Goal: Complete application form

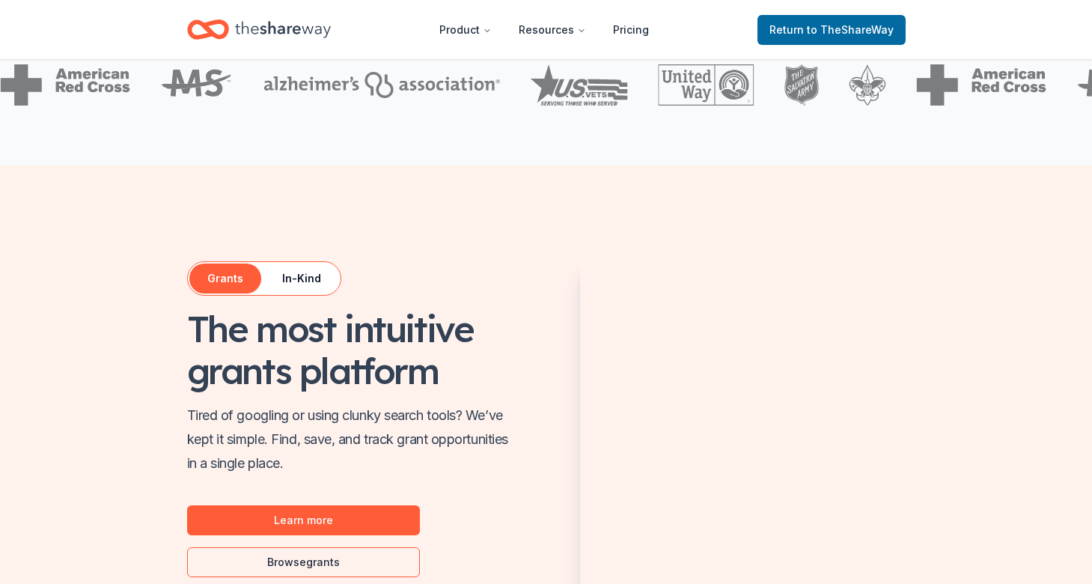
scroll to position [682, 0]
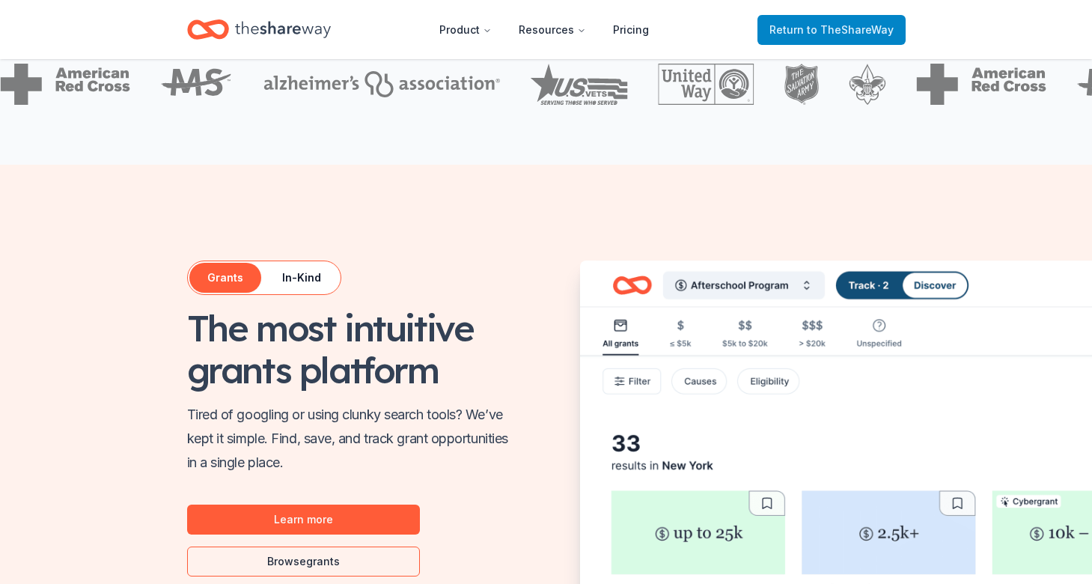
click at [790, 28] on span "Return to TheShareWay" at bounding box center [832, 30] width 124 height 18
click at [802, 29] on span "Return to TheShareWay" at bounding box center [832, 30] width 124 height 18
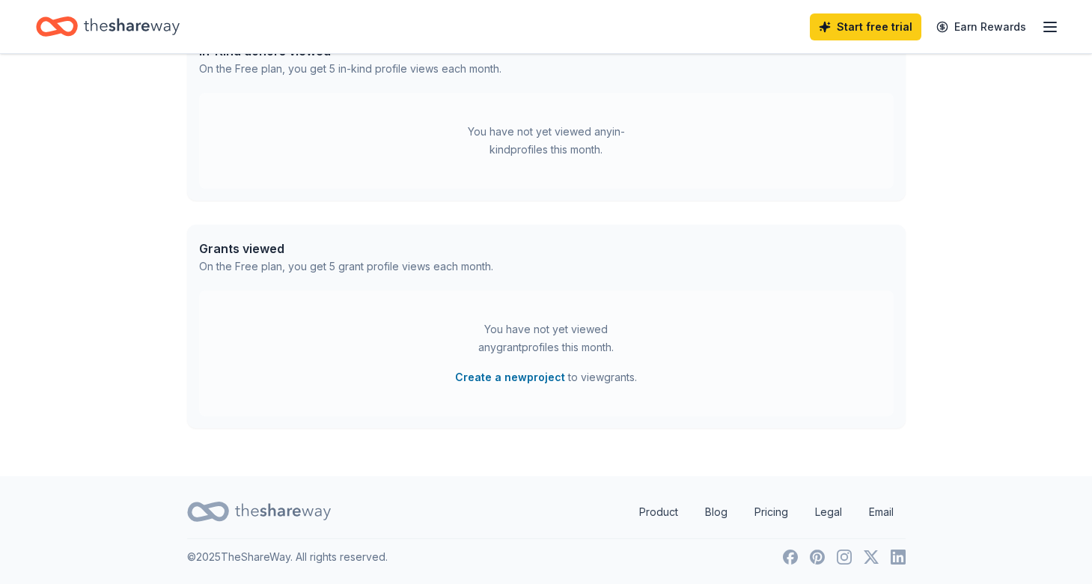
scroll to position [0, 0]
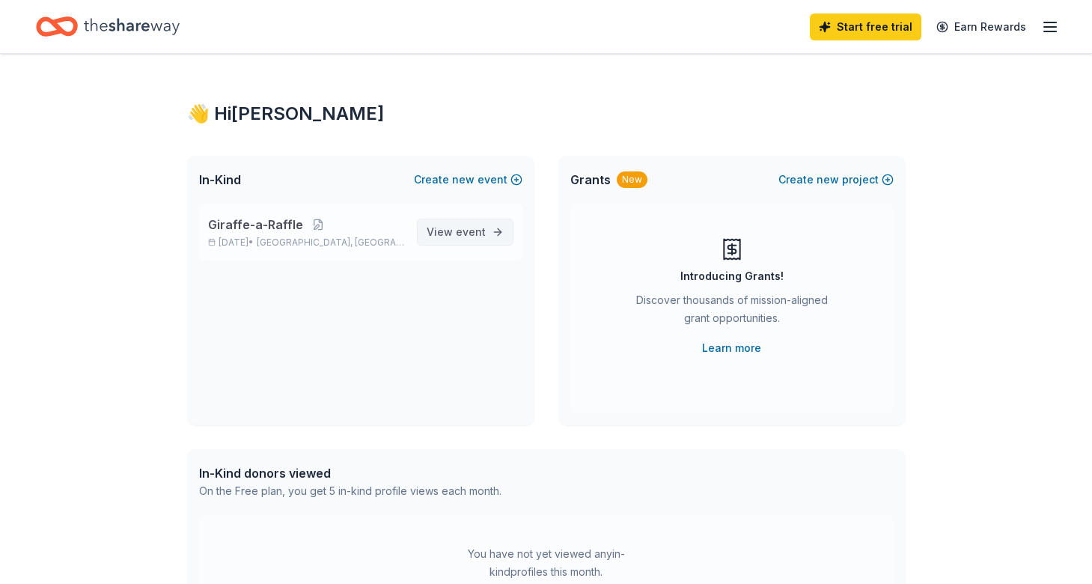
click at [451, 228] on span "View event" at bounding box center [456, 232] width 59 height 18
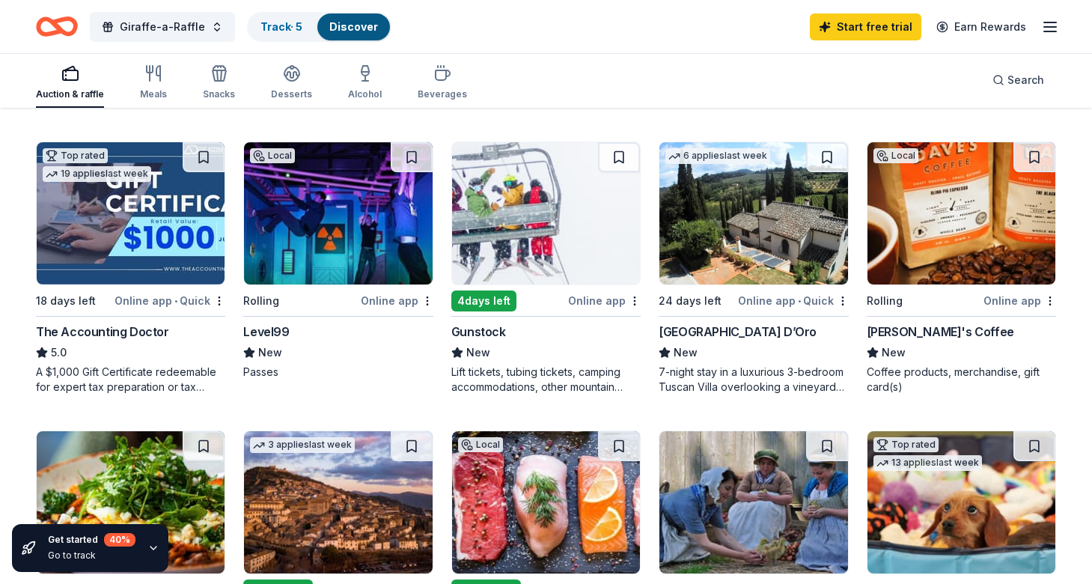
scroll to position [424, 0]
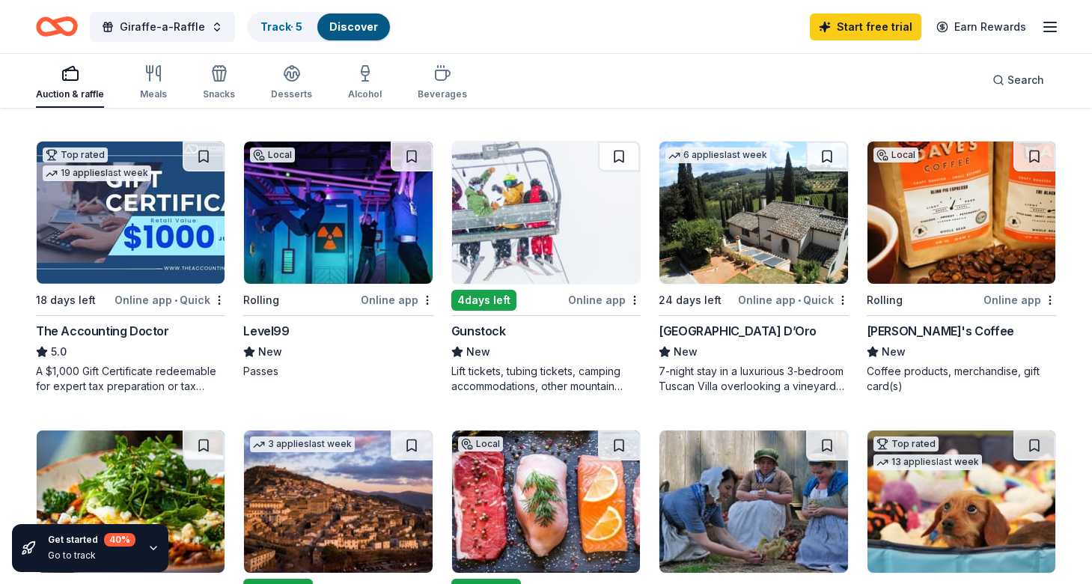
click at [391, 207] on img at bounding box center [338, 212] width 188 height 142
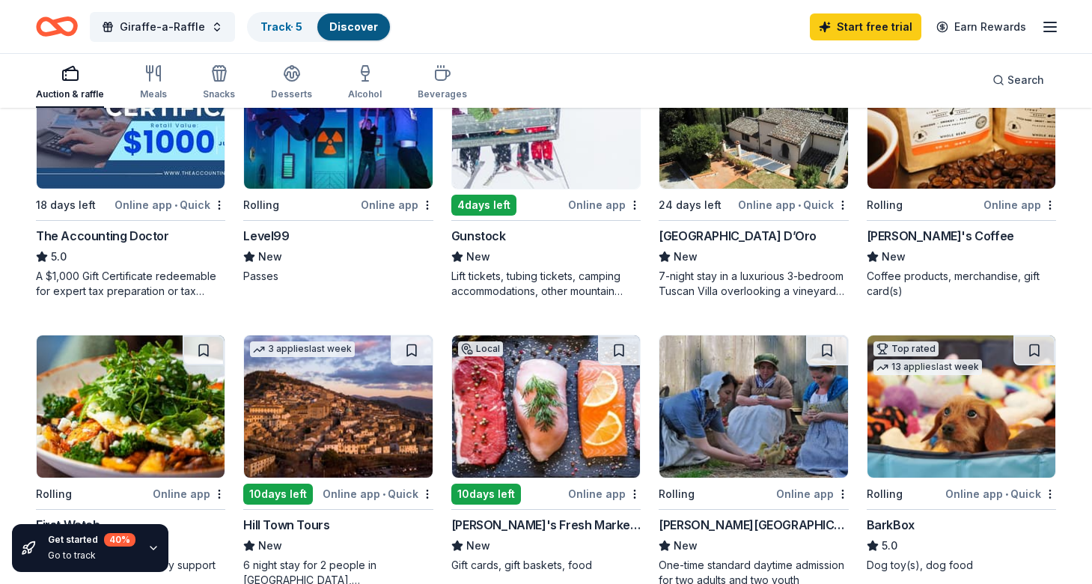
scroll to position [525, 0]
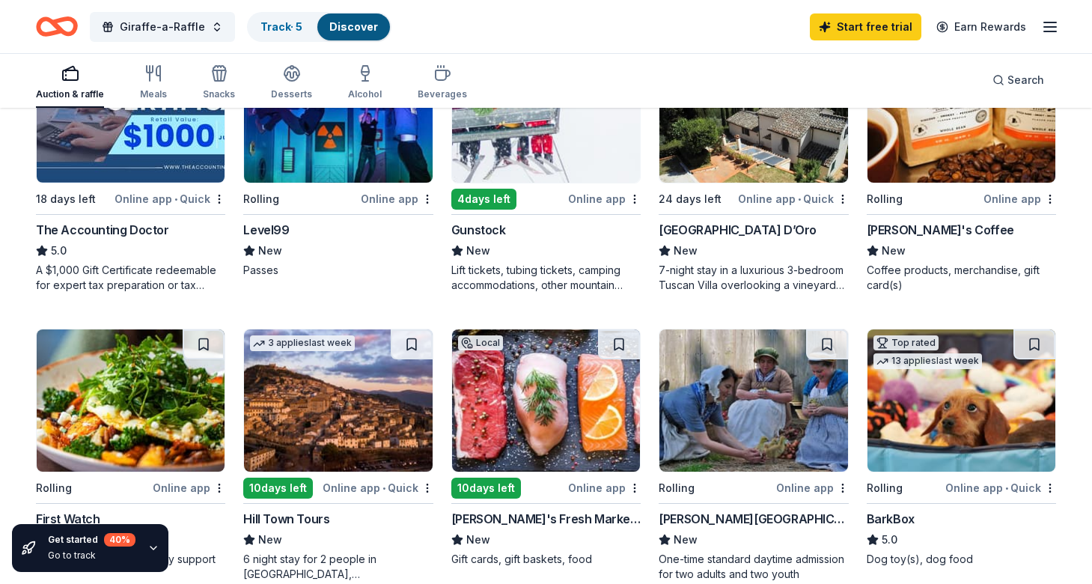
click at [973, 404] on img at bounding box center [962, 400] width 188 height 142
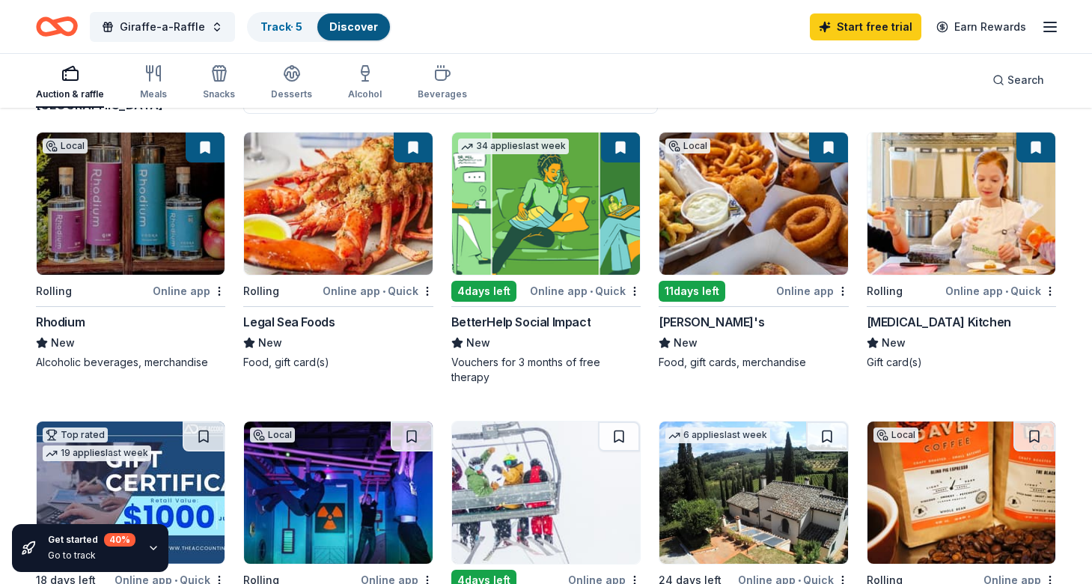
scroll to position [0, 0]
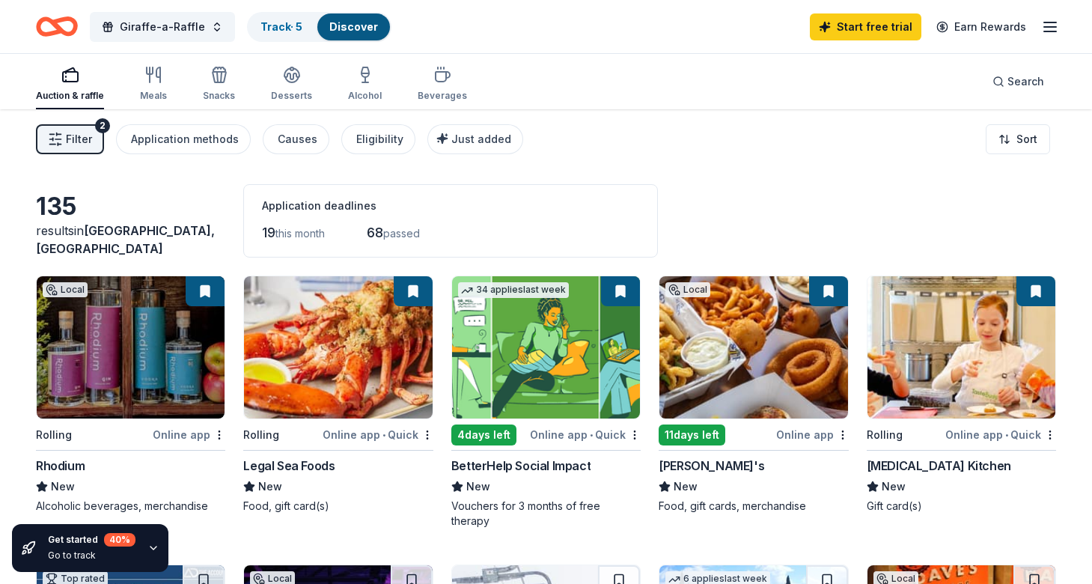
click at [76, 131] on span "Filter" at bounding box center [79, 139] width 26 height 18
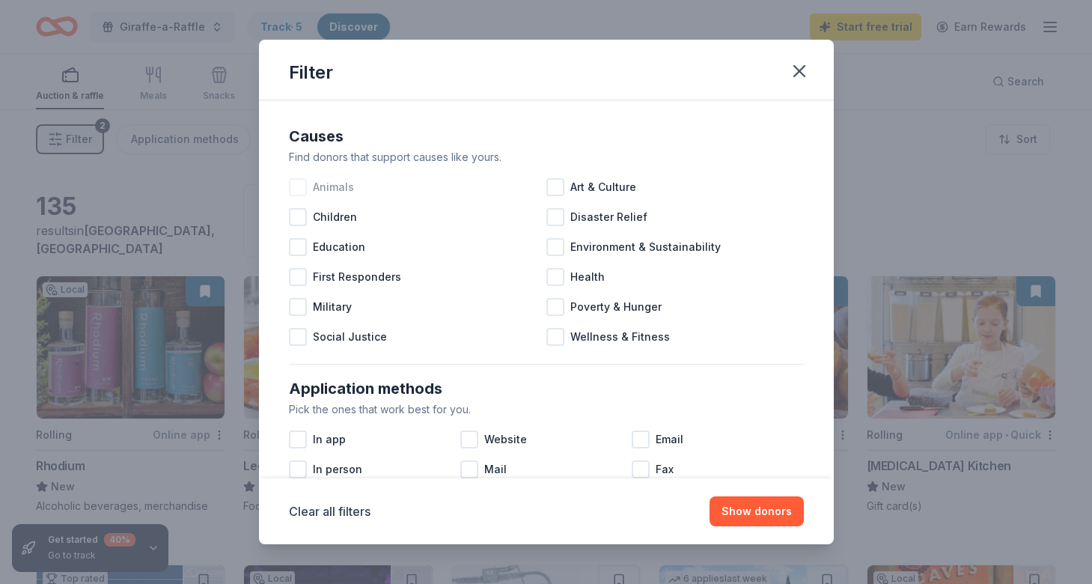
click at [298, 186] on div at bounding box center [298, 187] width 18 height 18
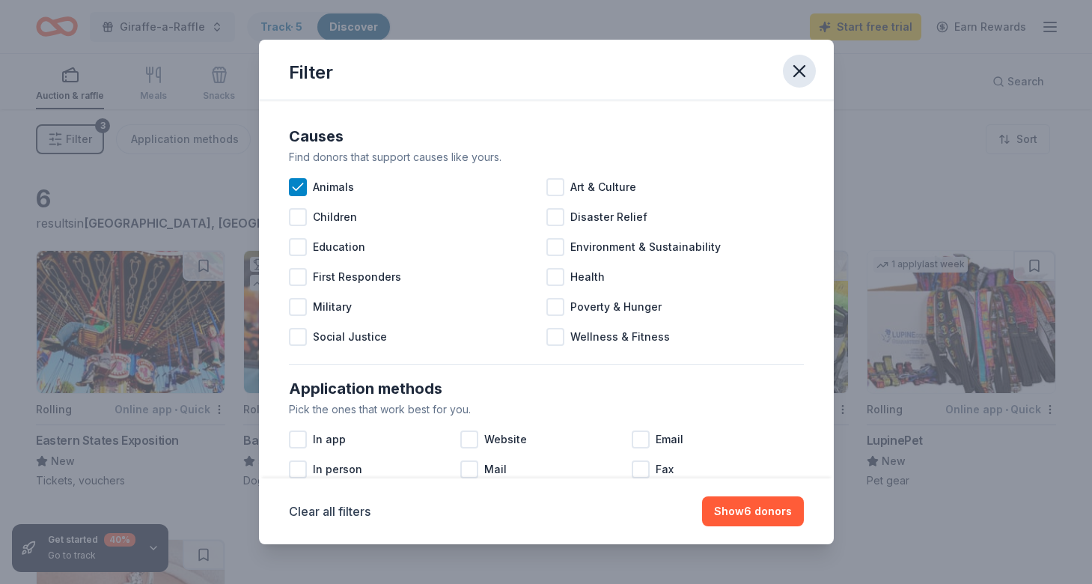
click at [797, 73] on icon "button" at bounding box center [799, 71] width 10 height 10
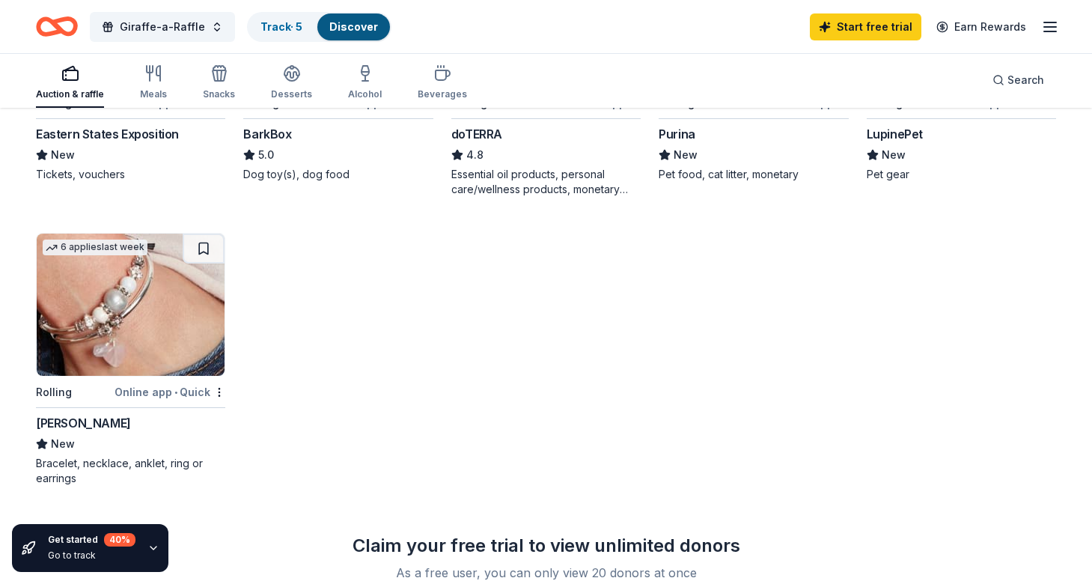
scroll to position [307, 0]
click at [139, 306] on img at bounding box center [131, 304] width 188 height 142
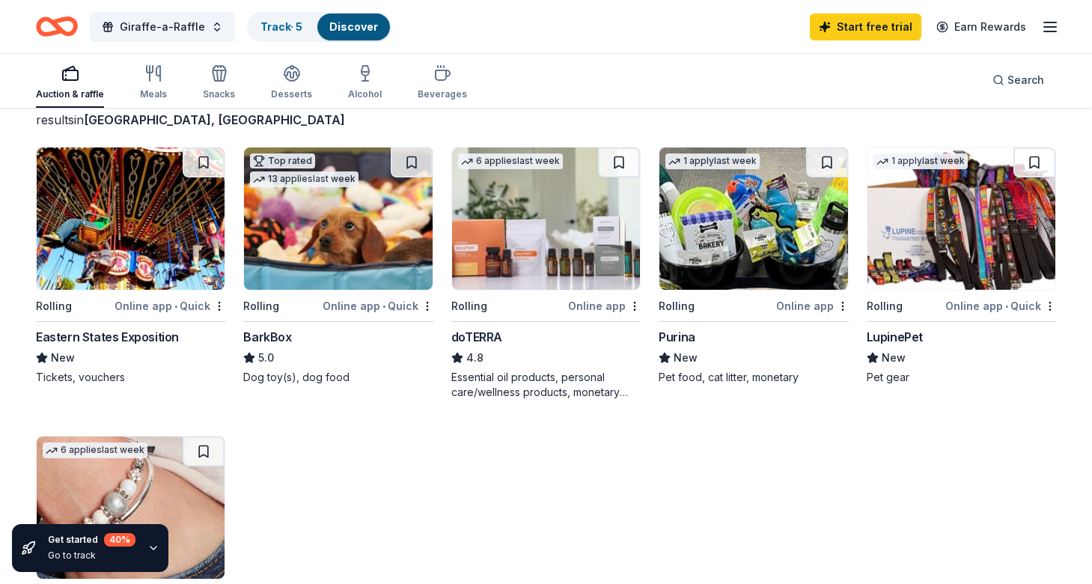
scroll to position [105, 0]
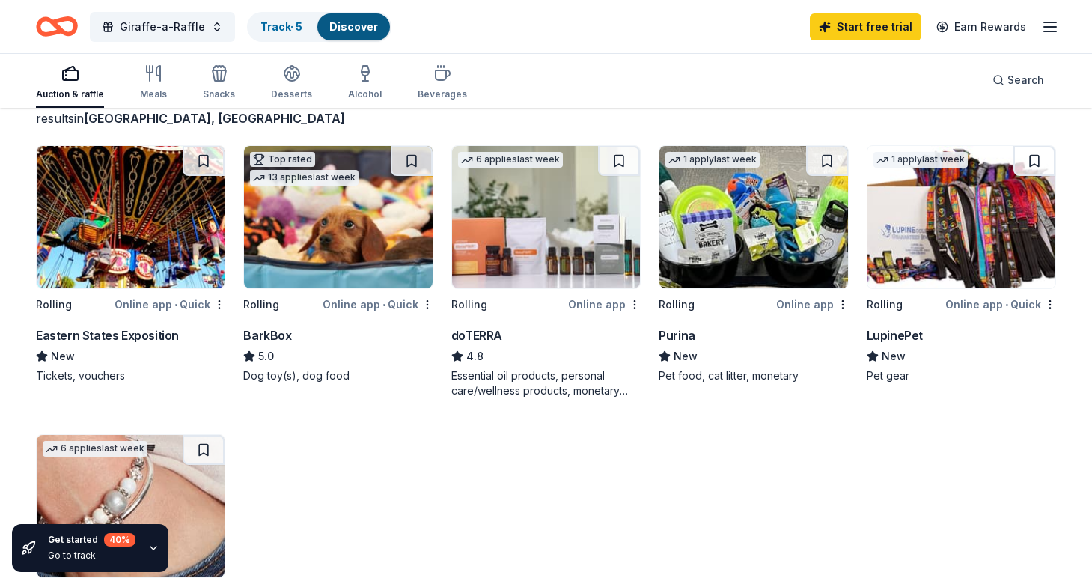
click at [137, 226] on img at bounding box center [131, 217] width 188 height 142
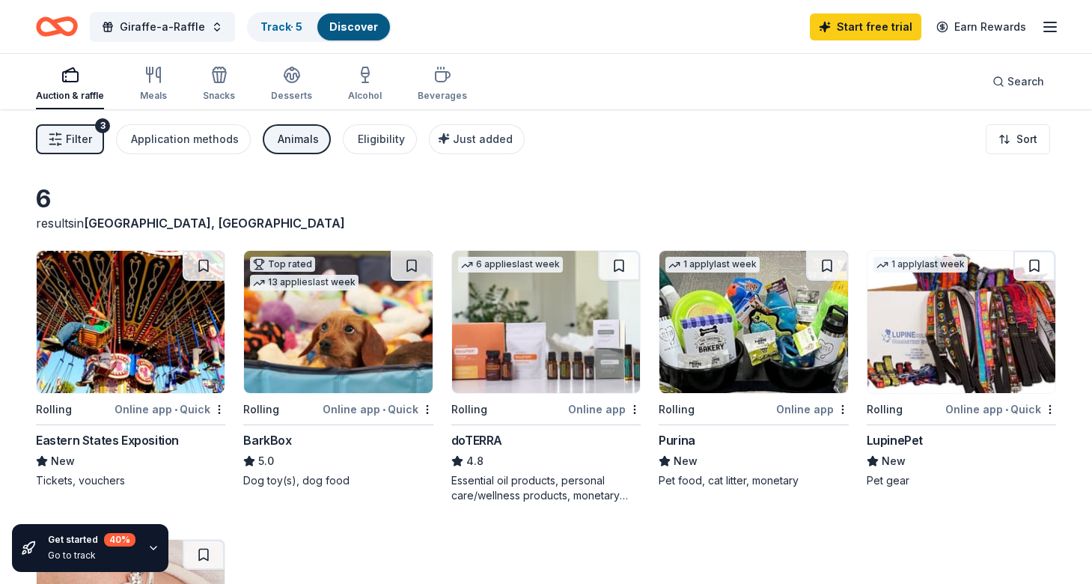
click at [89, 140] on span "Filter" at bounding box center [79, 139] width 26 height 18
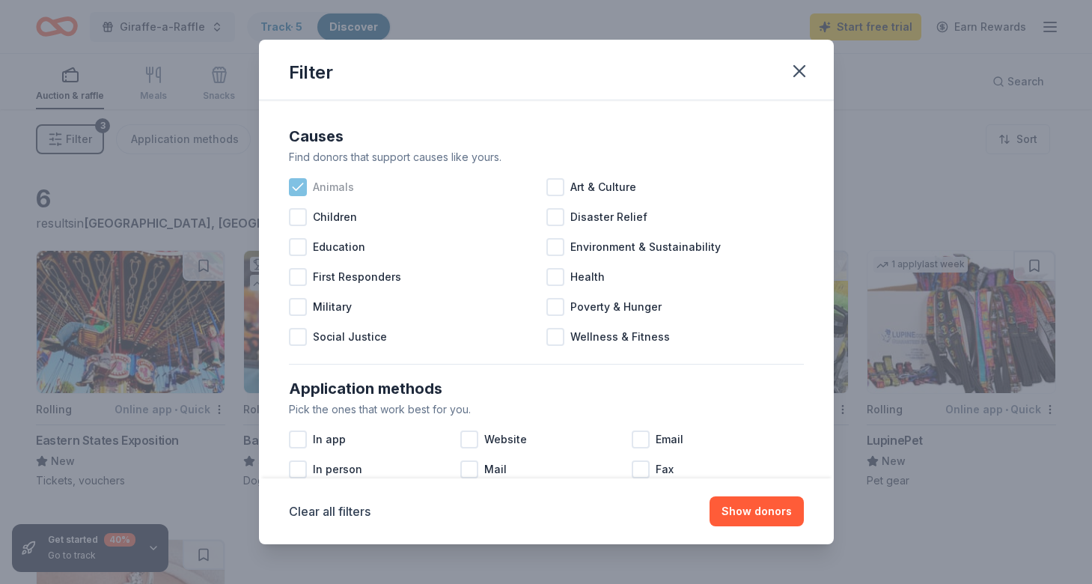
click at [296, 193] on icon at bounding box center [297, 187] width 15 height 15
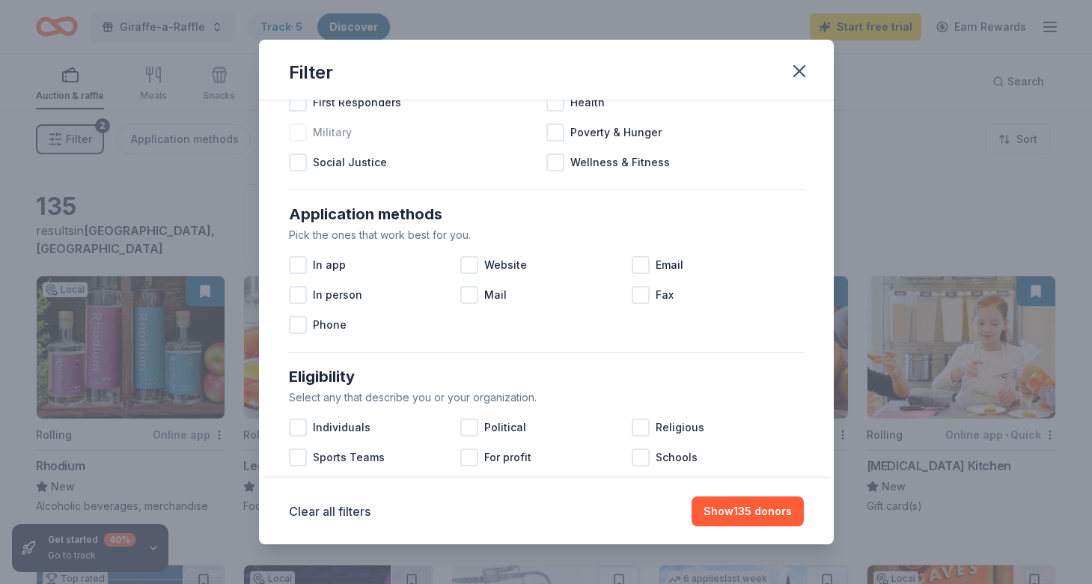
scroll to position [178, 0]
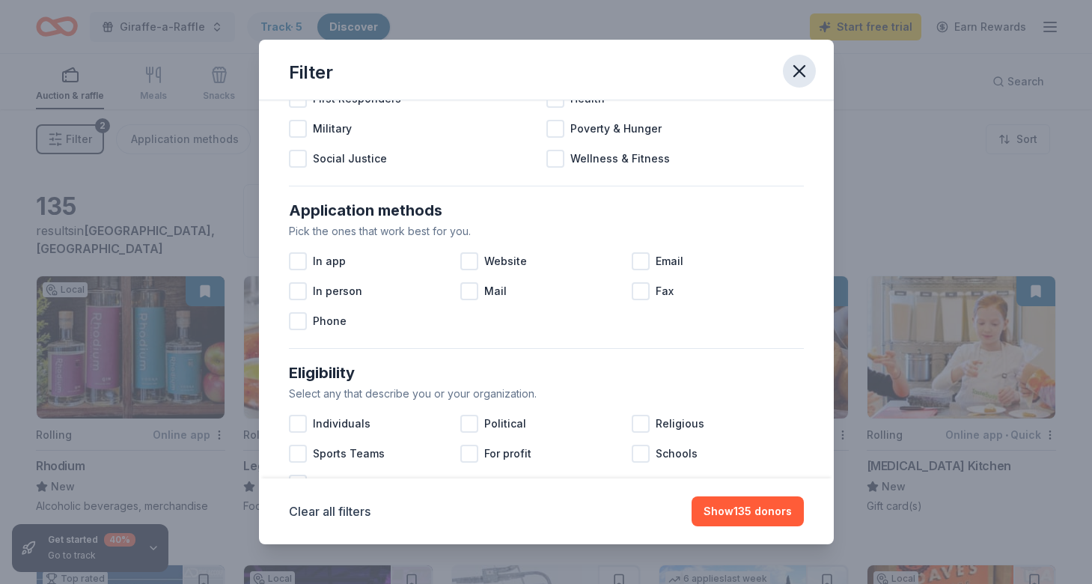
click at [804, 66] on icon "button" at bounding box center [799, 71] width 10 height 10
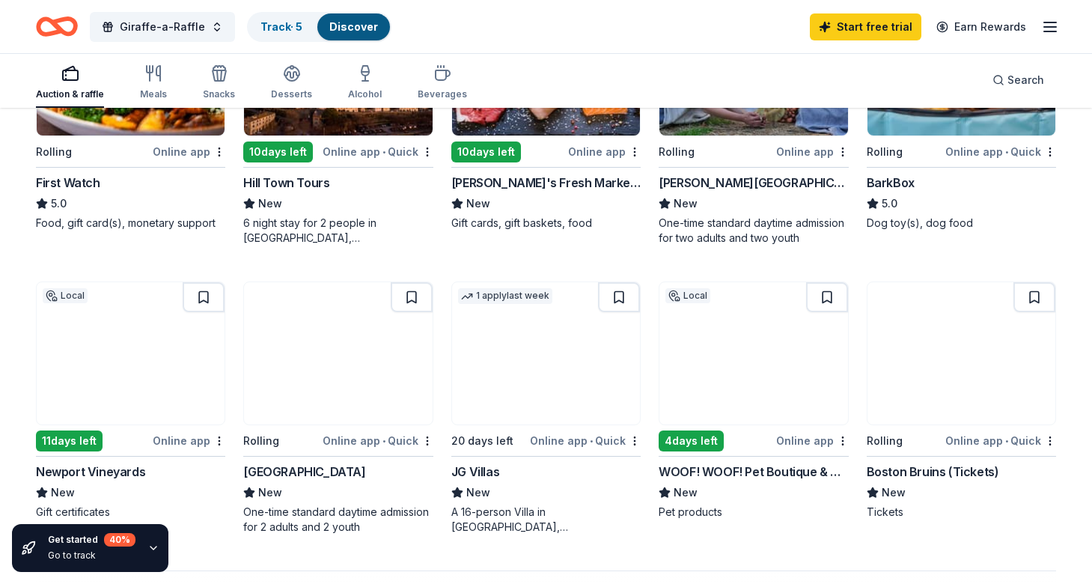
scroll to position [862, 0]
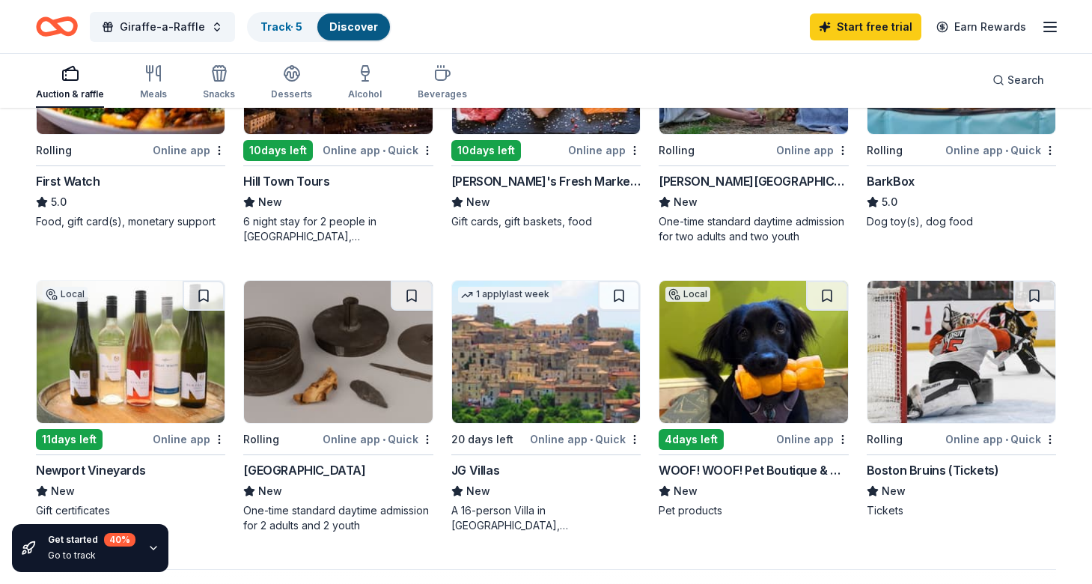
click at [745, 365] on img at bounding box center [754, 352] width 188 height 142
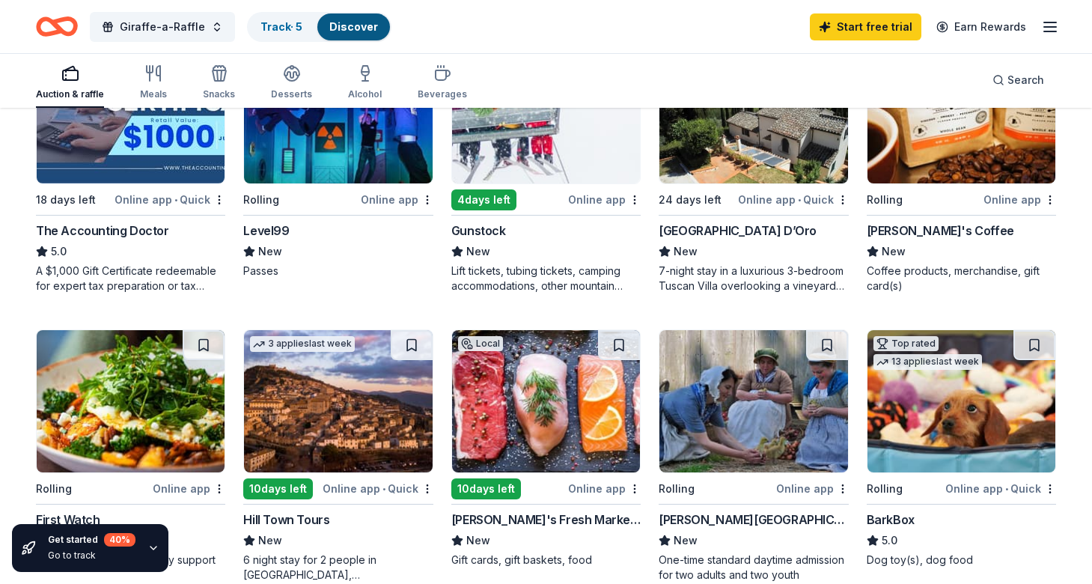
scroll to position [523, 0]
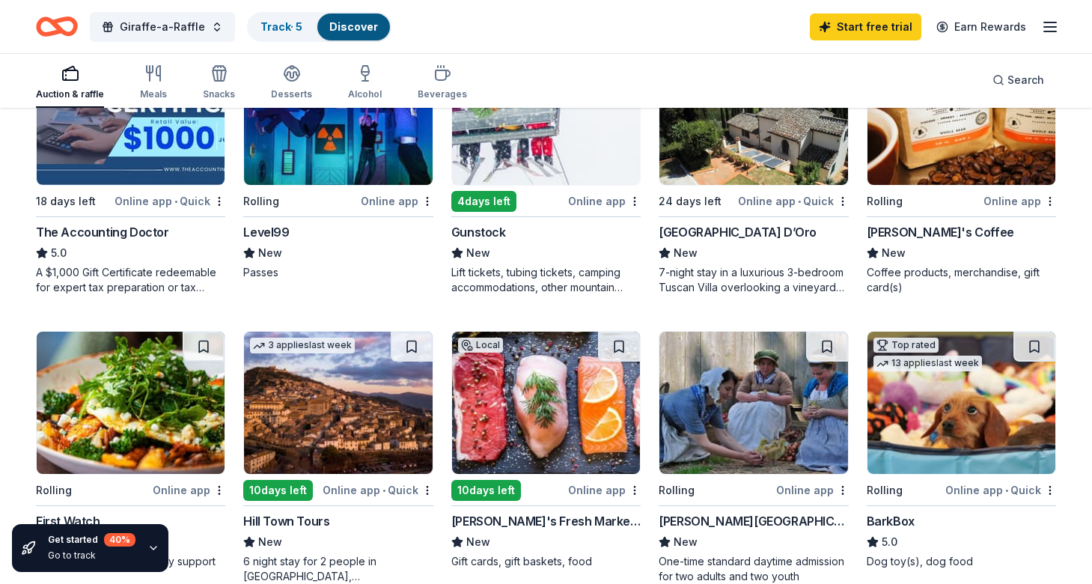
click at [958, 149] on img at bounding box center [962, 114] width 188 height 142
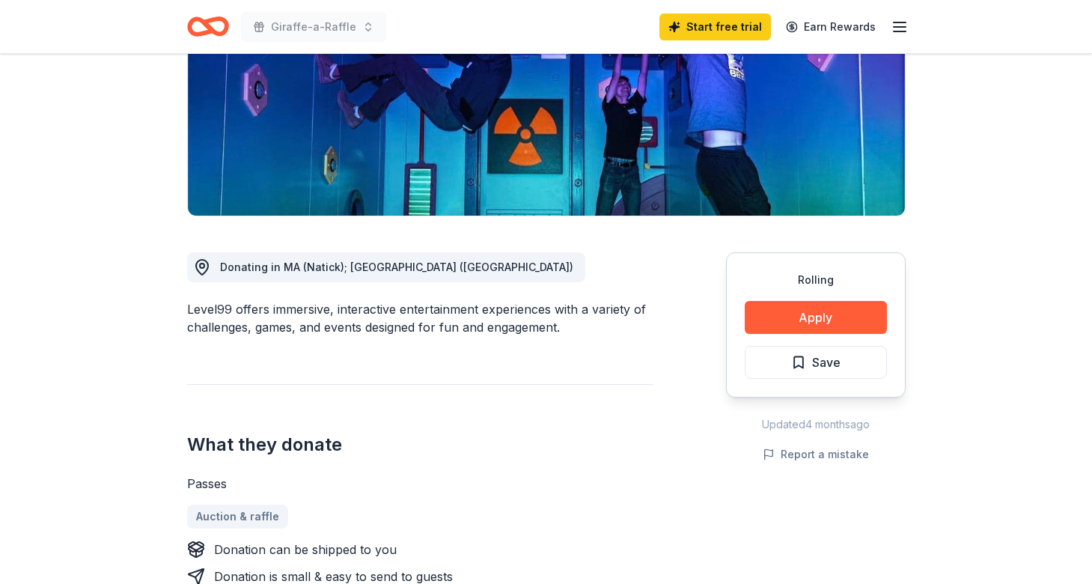
scroll to position [247, 0]
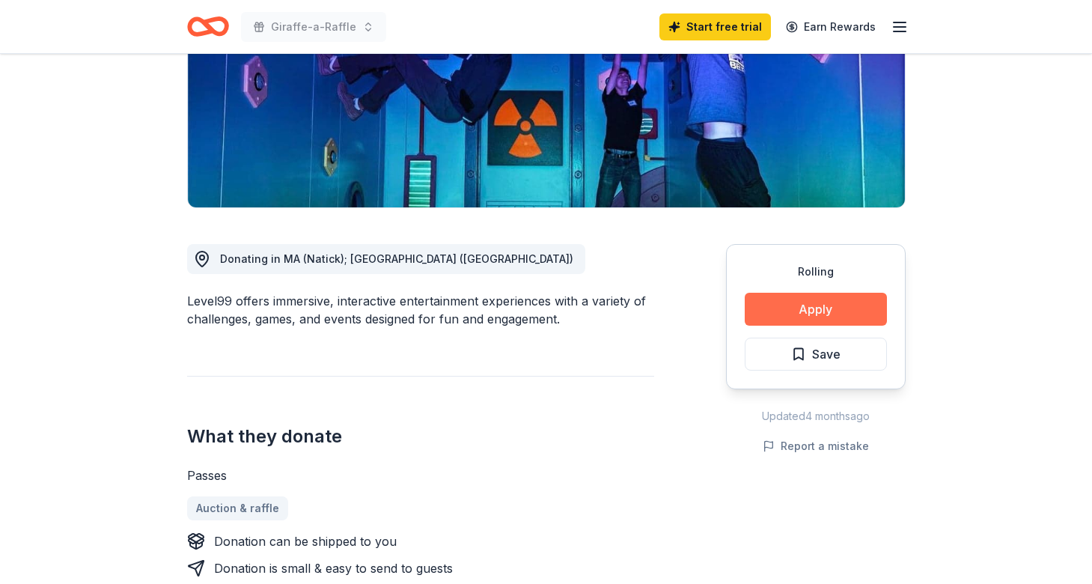
click at [766, 308] on button "Apply" at bounding box center [816, 309] width 142 height 33
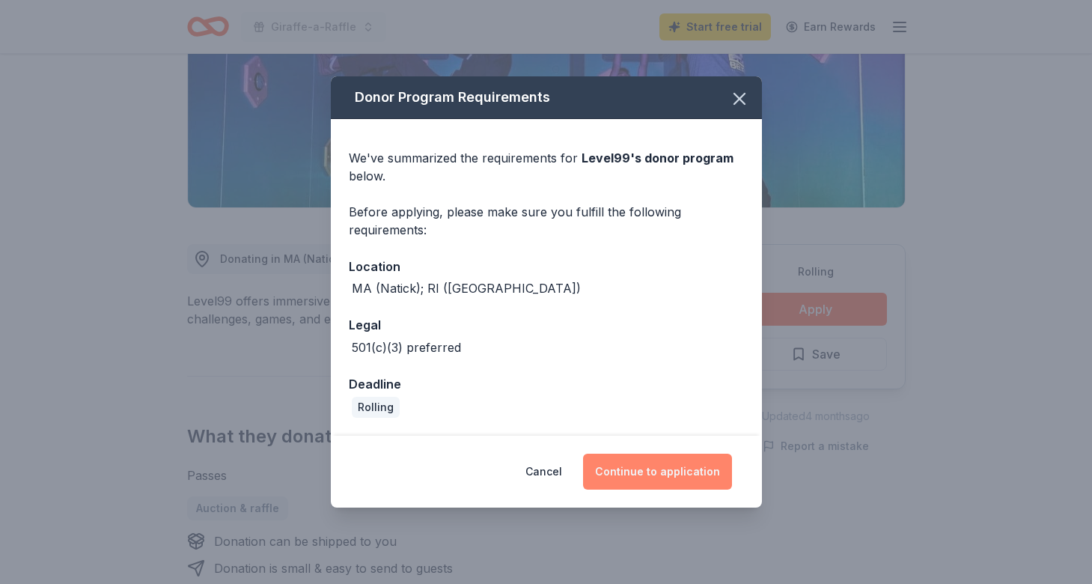
click at [637, 466] on button "Continue to application" at bounding box center [657, 472] width 149 height 36
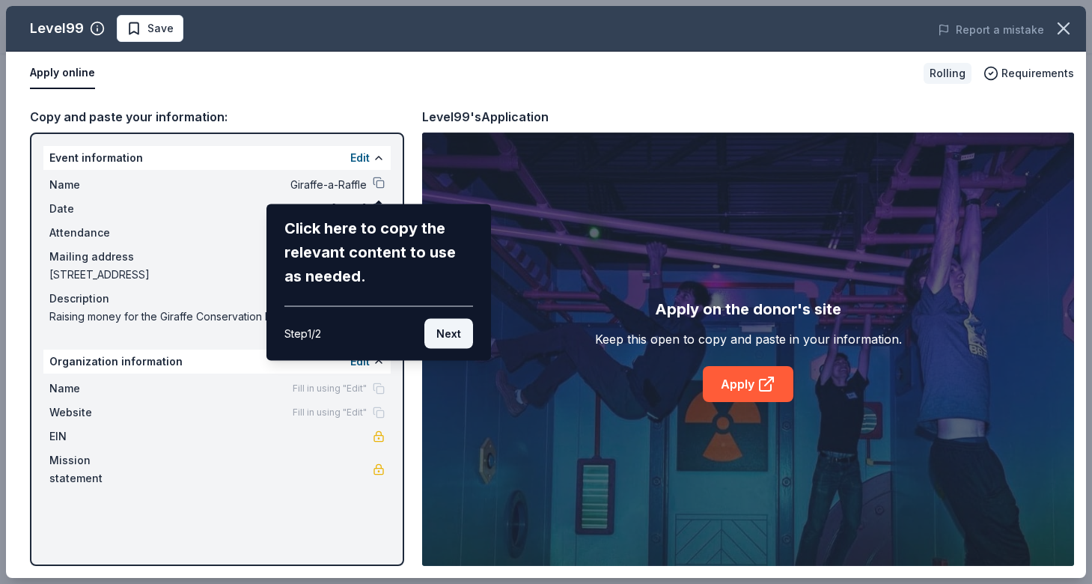
click at [455, 341] on button "Next" at bounding box center [448, 334] width 49 height 30
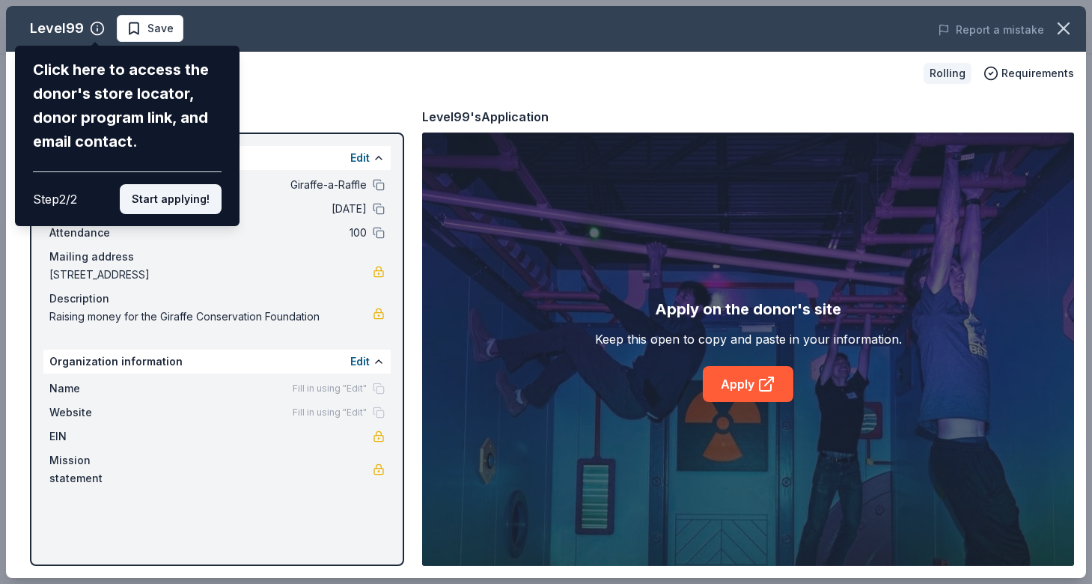
click at [203, 199] on button "Start applying!" at bounding box center [171, 199] width 102 height 30
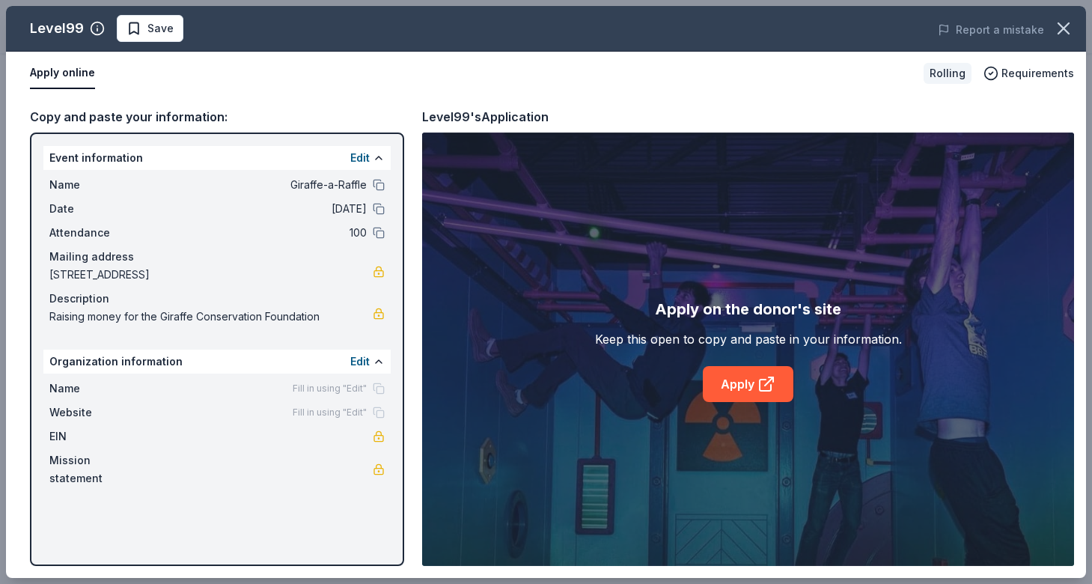
click at [309, 314] on span "Raising money for the Giraffe Conservation Foundation" at bounding box center [210, 317] width 323 height 18
click at [377, 313] on link at bounding box center [379, 314] width 12 height 12
click at [314, 388] on span "Fill in using "Edit"" at bounding box center [330, 389] width 74 height 12
click at [321, 388] on span "Fill in using "Edit"" at bounding box center [330, 389] width 74 height 12
click at [362, 360] on button "Edit" at bounding box center [359, 362] width 19 height 18
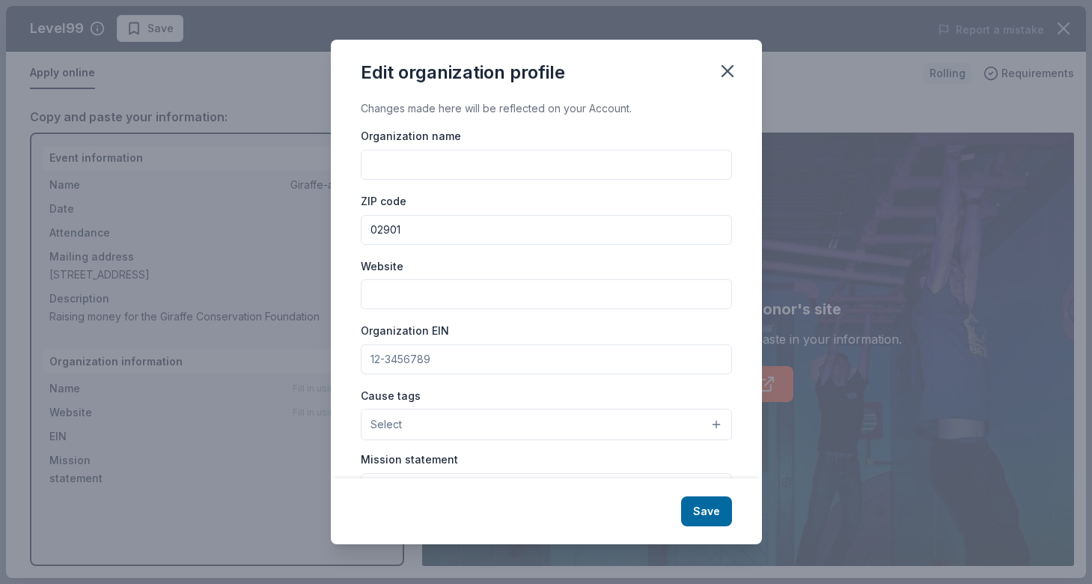
click at [420, 171] on input "Organization name" at bounding box center [546, 165] width 371 height 30
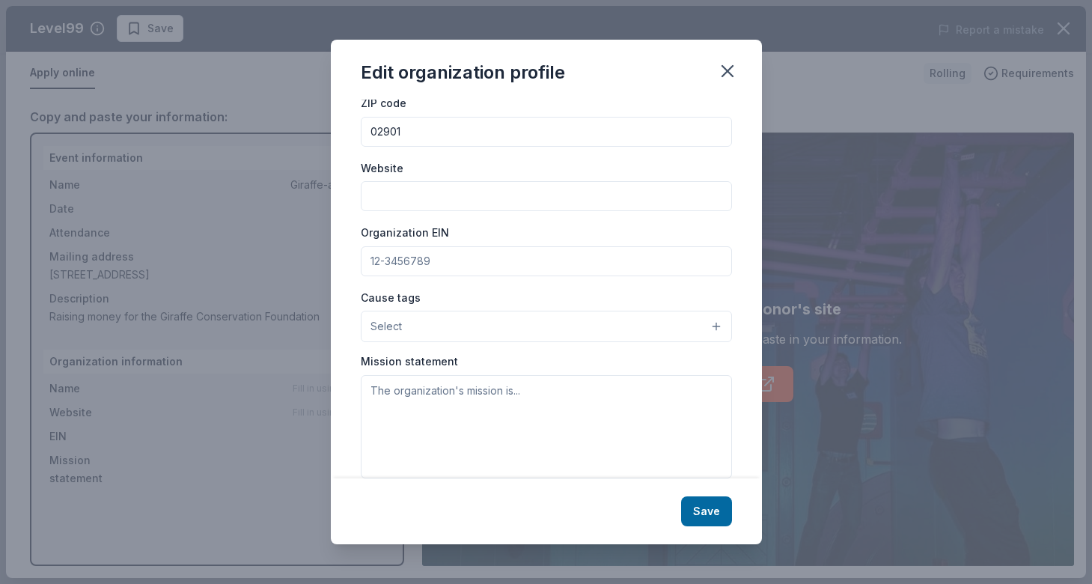
scroll to position [100, 0]
type input "Johnson & Wales Residential Life"
click at [729, 74] on icon "button" at bounding box center [727, 71] width 10 height 10
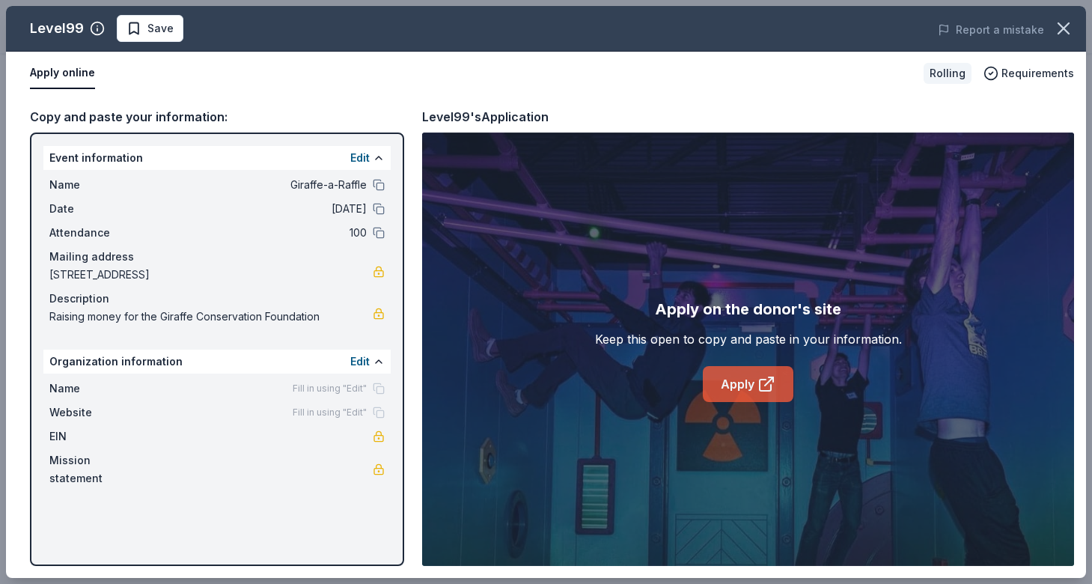
click at [719, 380] on link "Apply" at bounding box center [748, 384] width 91 height 36
click at [1071, 31] on icon "button" at bounding box center [1063, 28] width 21 height 21
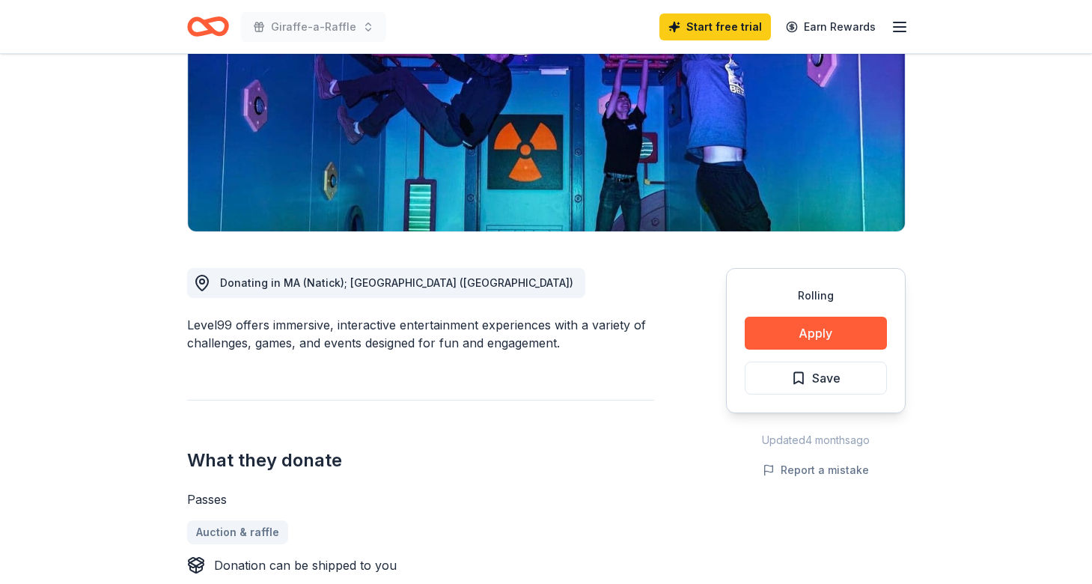
scroll to position [219, 0]
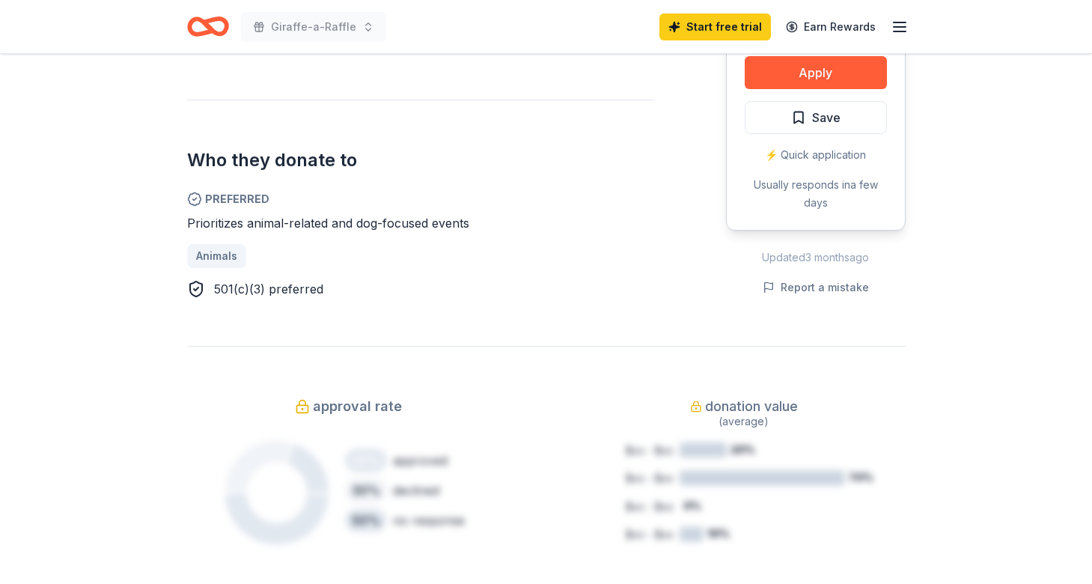
scroll to position [753, 0]
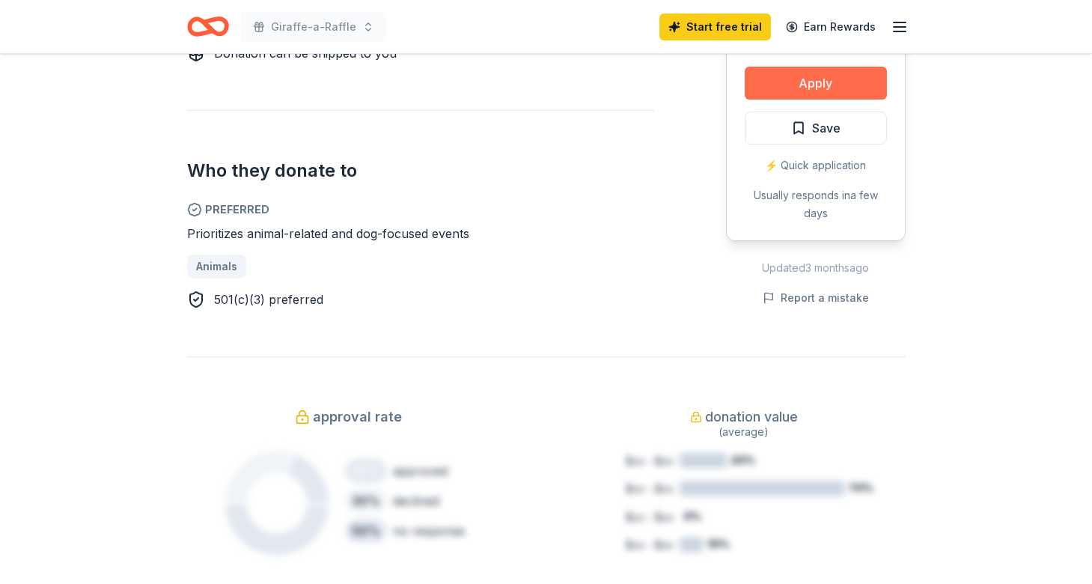
click at [778, 83] on button "Apply" at bounding box center [816, 83] width 142 height 33
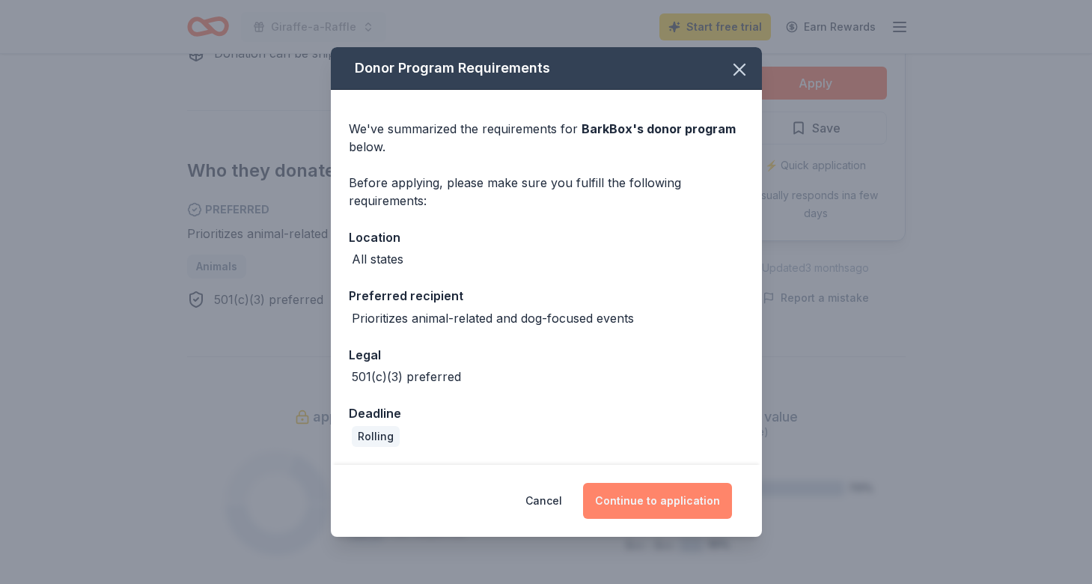
click at [642, 496] on button "Continue to application" at bounding box center [657, 501] width 149 height 36
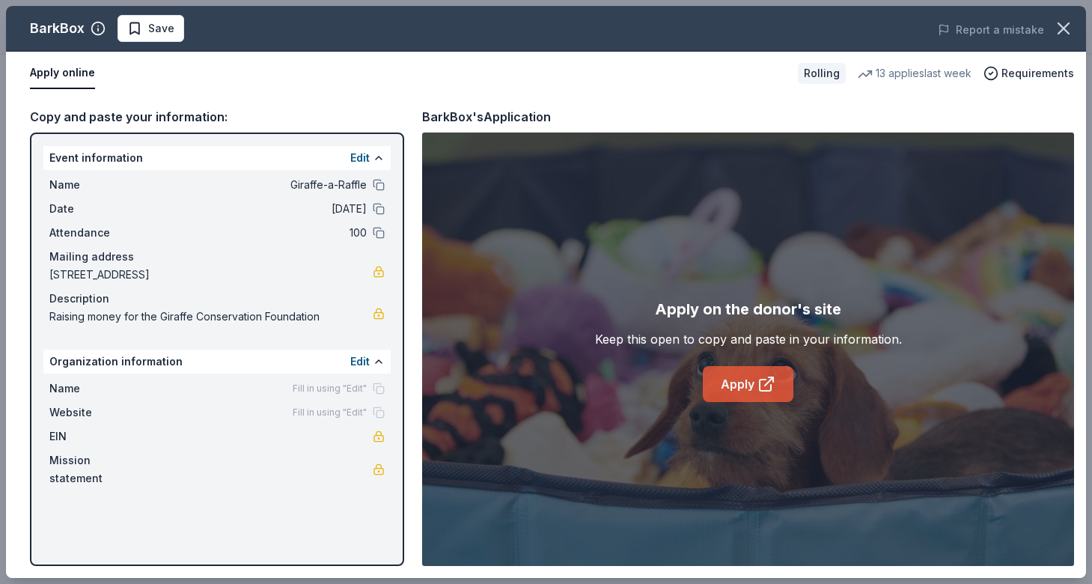
click at [708, 378] on link "Apply" at bounding box center [748, 384] width 91 height 36
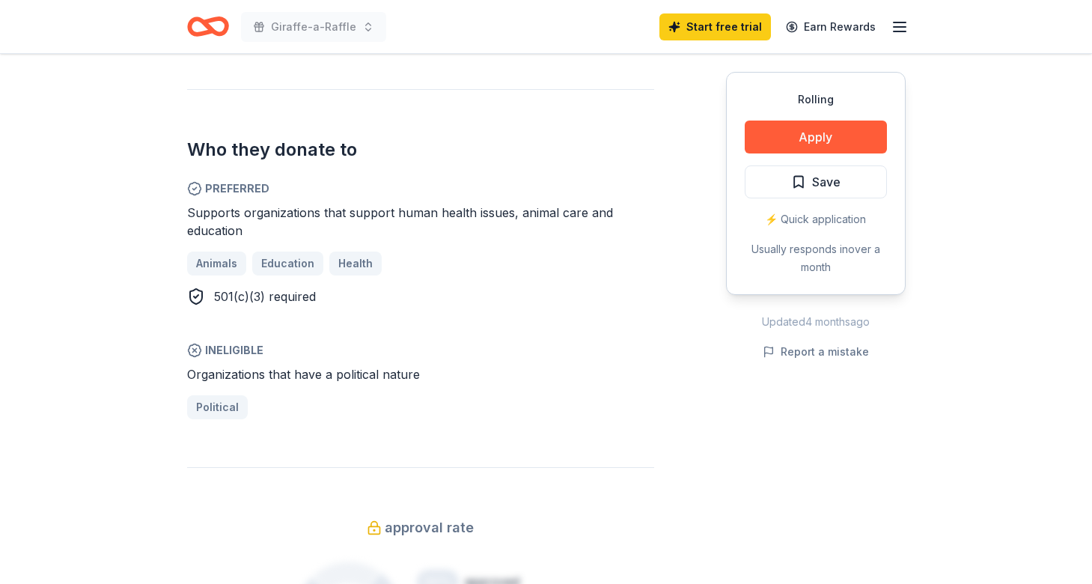
scroll to position [757, 0]
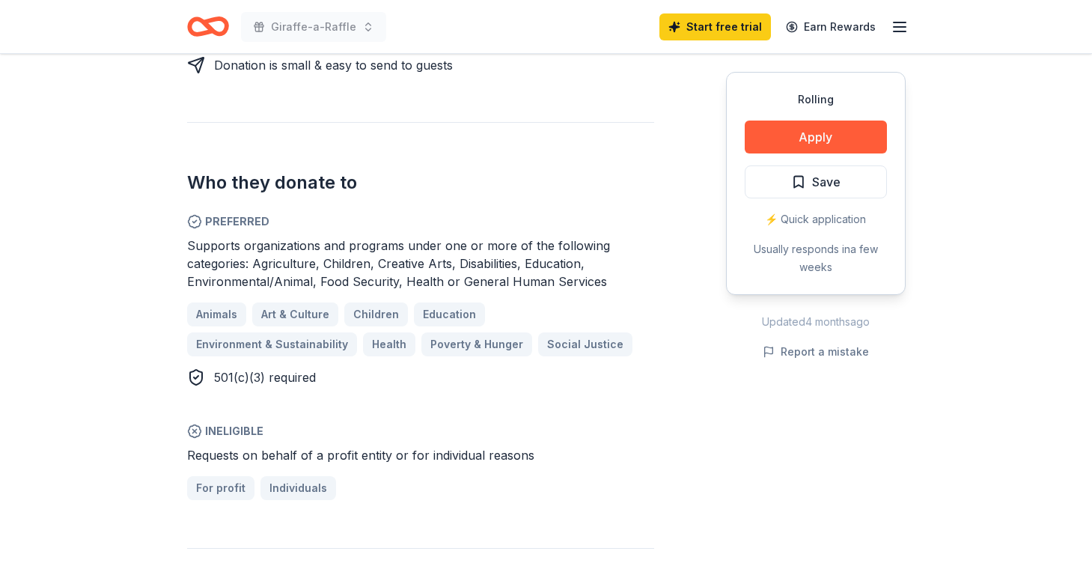
scroll to position [823, 0]
